Goal: Find specific page/section

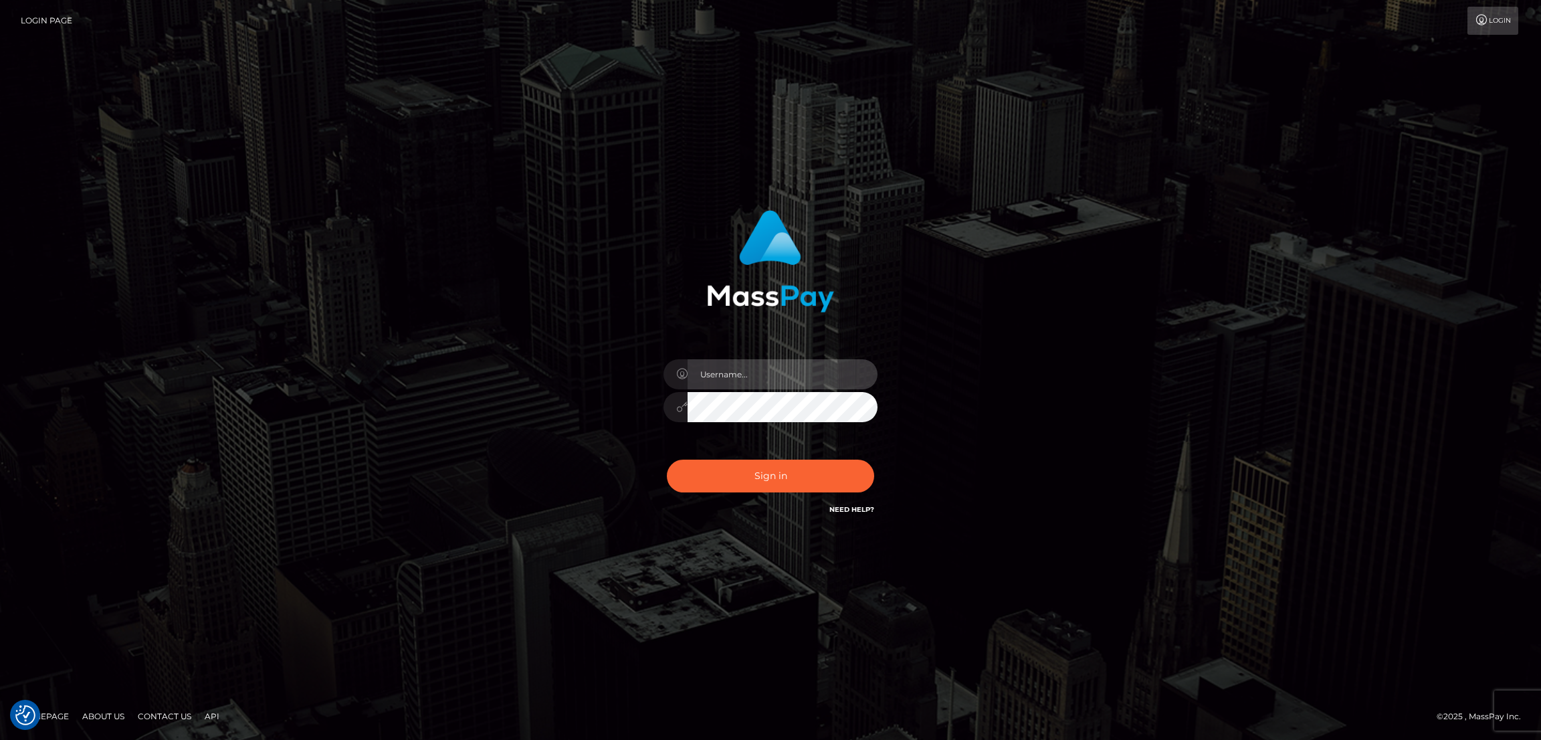
type input "nb.es"
click at [783, 473] on button "Sign in" at bounding box center [770, 475] width 207 height 33
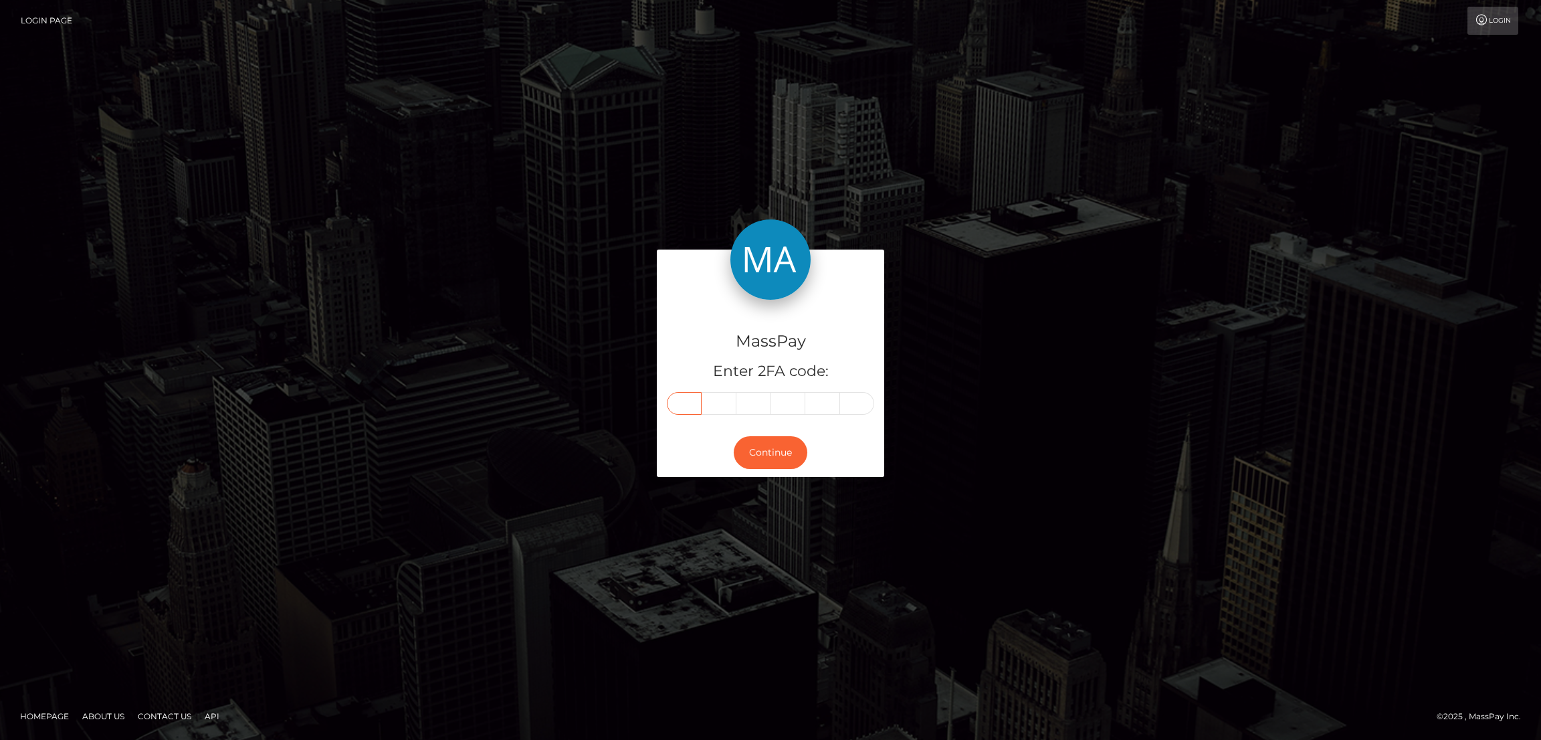
click at [693, 397] on input "text" at bounding box center [684, 403] width 35 height 23
paste input "8"
type input "8"
type input "7"
type input "1"
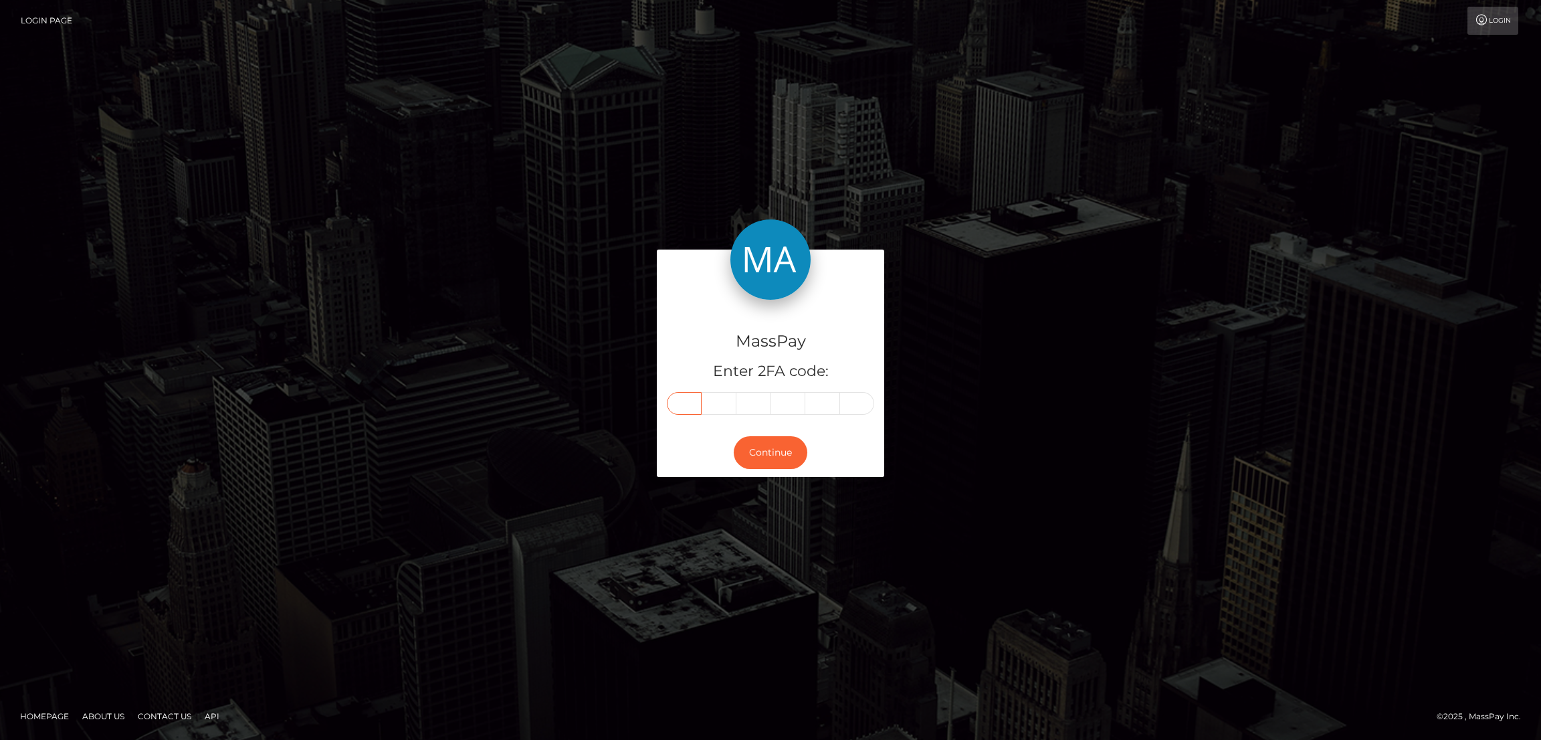
type input "4"
type input "6"
type input "7"
click at [761, 457] on button "Continue" at bounding box center [771, 452] width 74 height 33
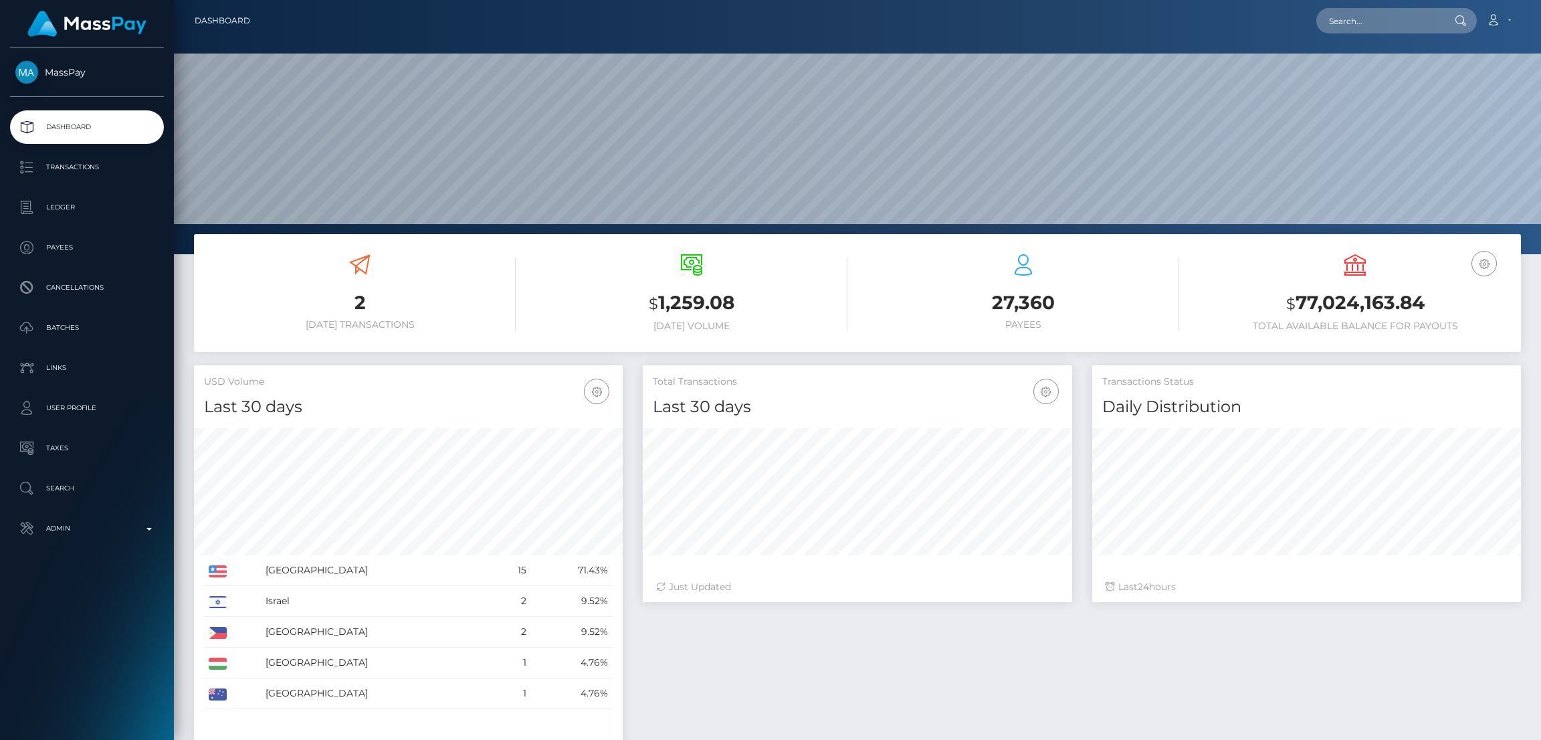
scroll to position [398, 429]
click at [1354, 20] on input "text" at bounding box center [1379, 20] width 126 height 25
paste input "oszielemmanuel@gmail.com"
type input "oszielemmanuel@gmail.com"
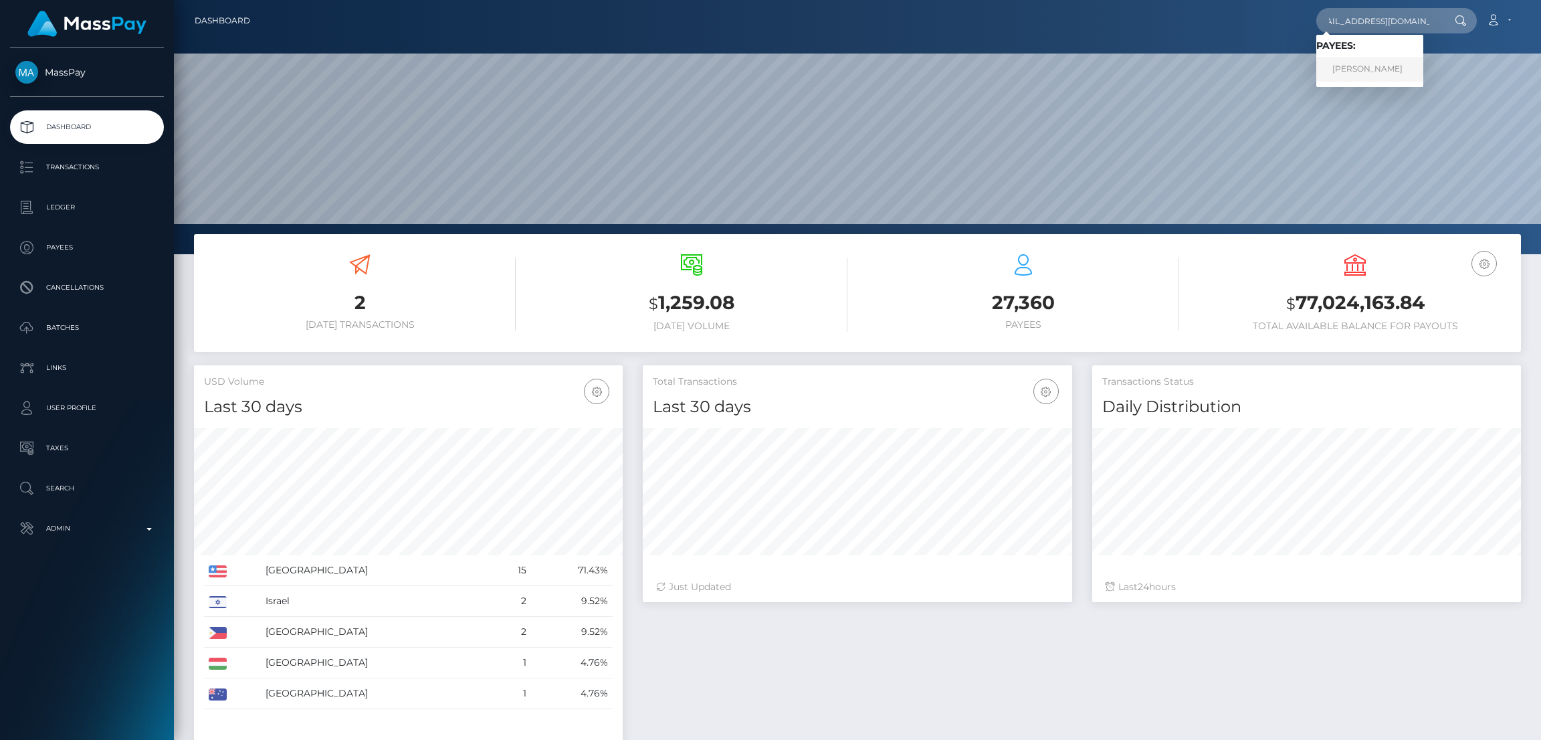
click at [1366, 62] on link "Mercedes Nohemy Hernandez Rivera" at bounding box center [1369, 69] width 107 height 25
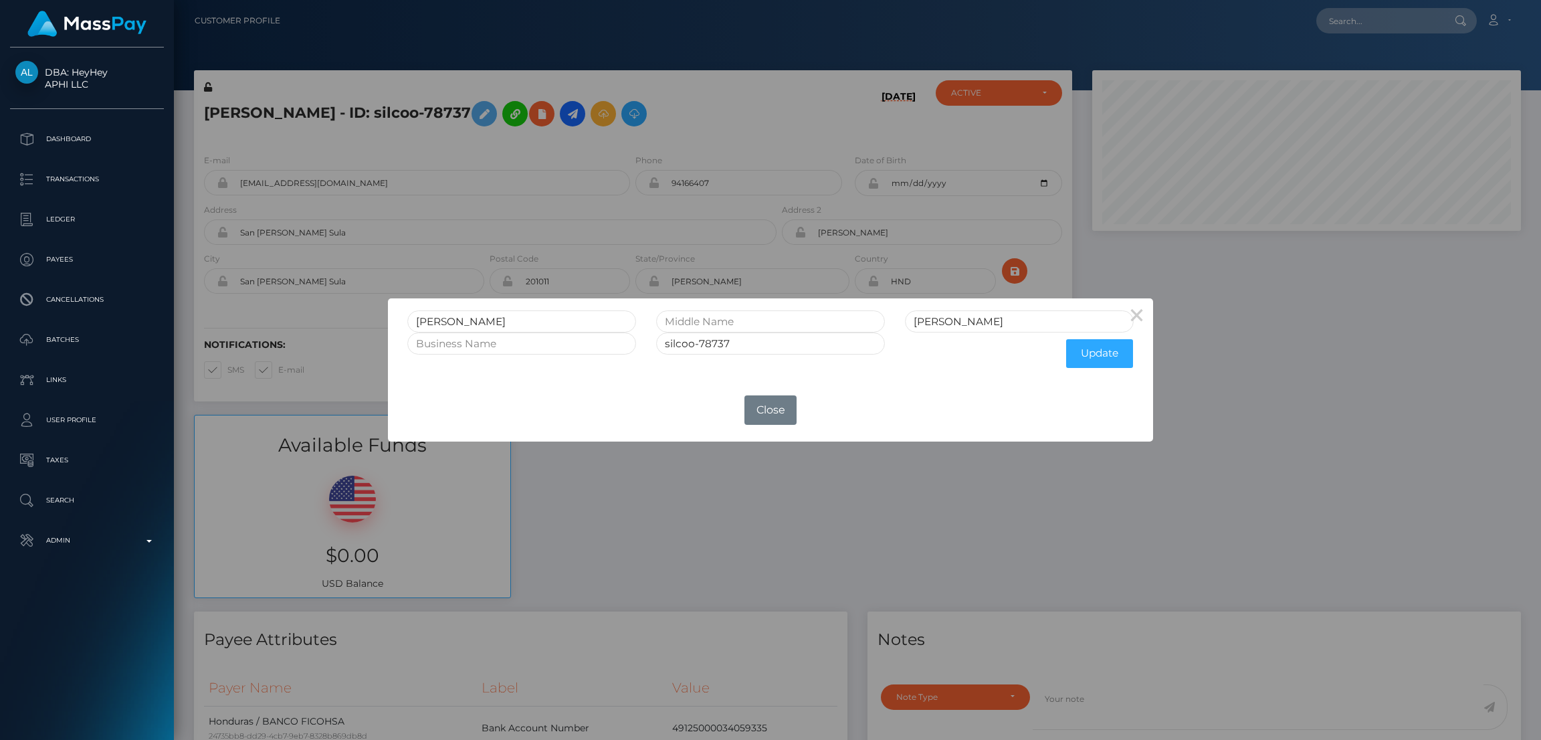
scroll to position [160, 429]
click at [436, 317] on input "Mercedes Nohemy" at bounding box center [521, 321] width 229 height 22
